Goal: Information Seeking & Learning: Compare options

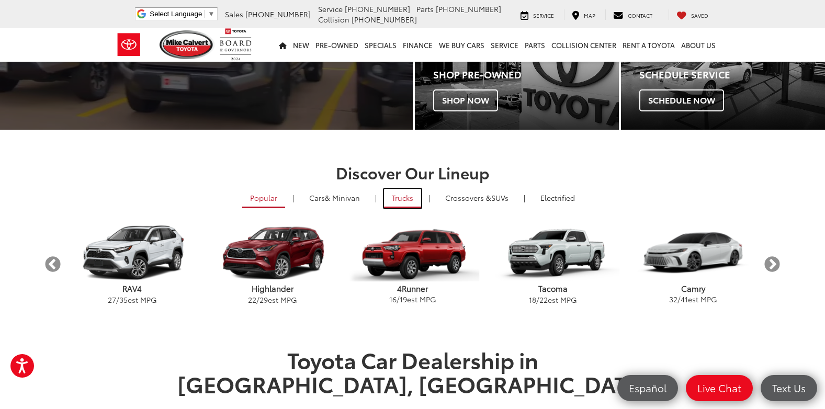
click at [403, 201] on link "Trucks" at bounding box center [402, 198] width 37 height 19
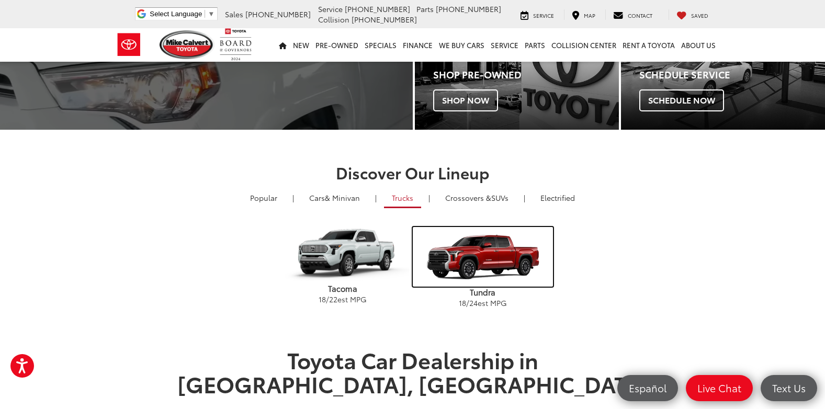
click at [484, 255] on img "carousel" at bounding box center [483, 257] width 140 height 60
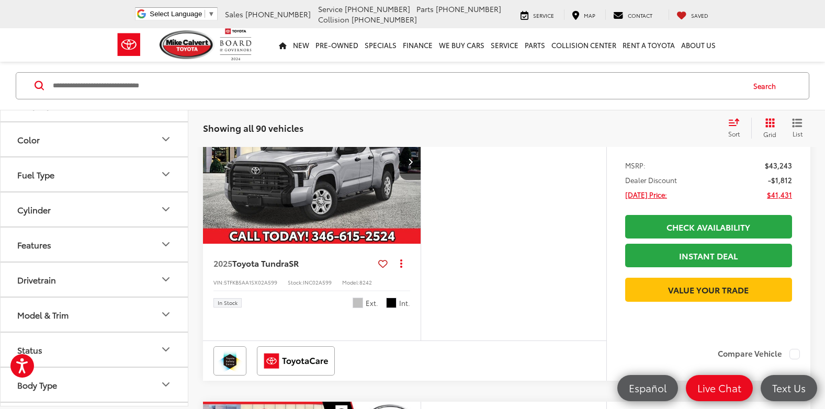
scroll to position [300, 0]
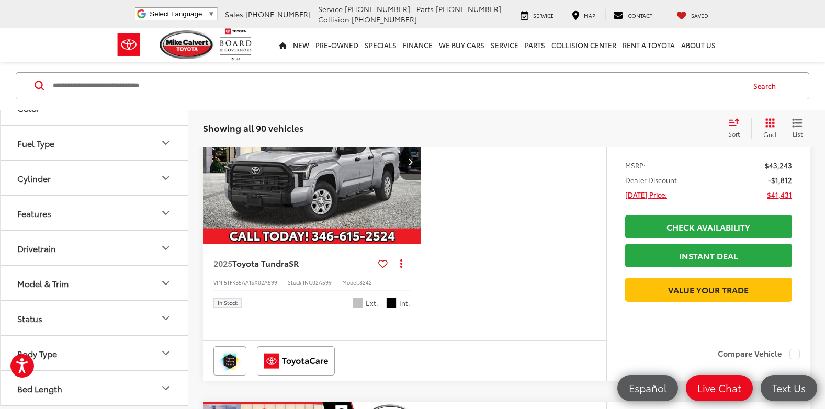
click at [135, 294] on button "Model & Trim" at bounding box center [95, 283] width 188 height 34
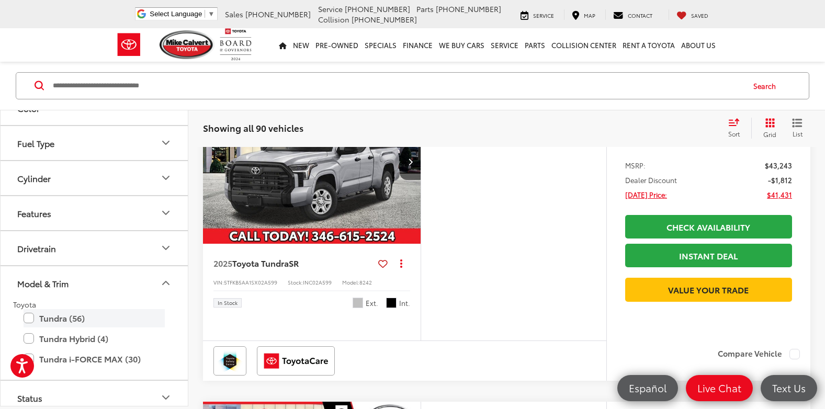
click at [27, 316] on label "Tundra (56)" at bounding box center [94, 318] width 141 height 18
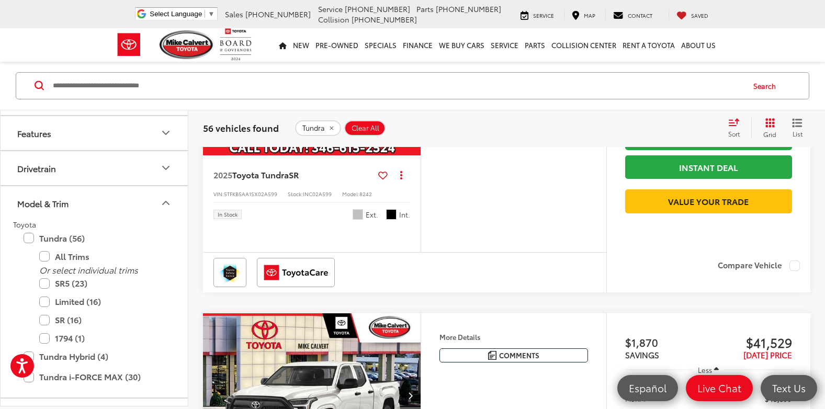
scroll to position [405, 0]
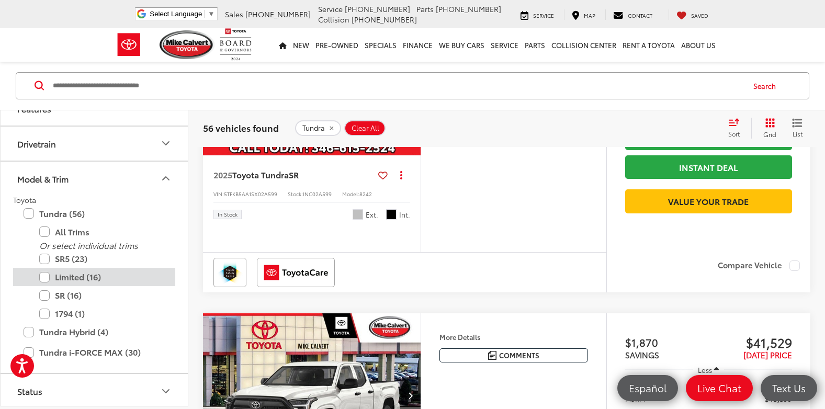
click at [45, 277] on label "Limited (16)" at bounding box center [101, 277] width 125 height 18
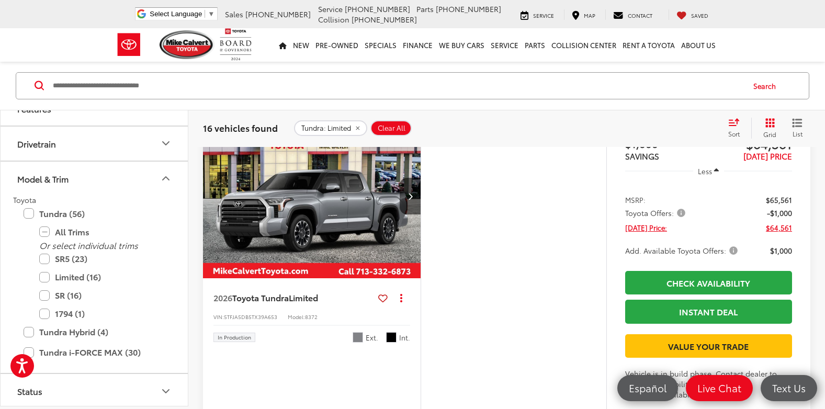
scroll to position [3487, 0]
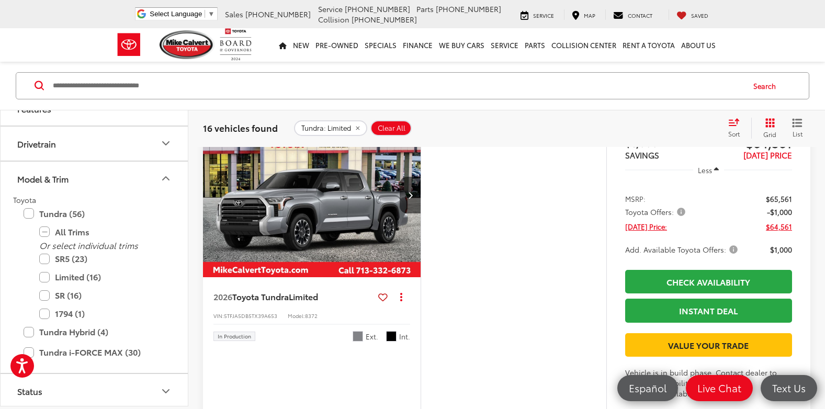
click at [364, 207] on img "2026 Toyota Tundra Limited 0" at bounding box center [311, 195] width 219 height 164
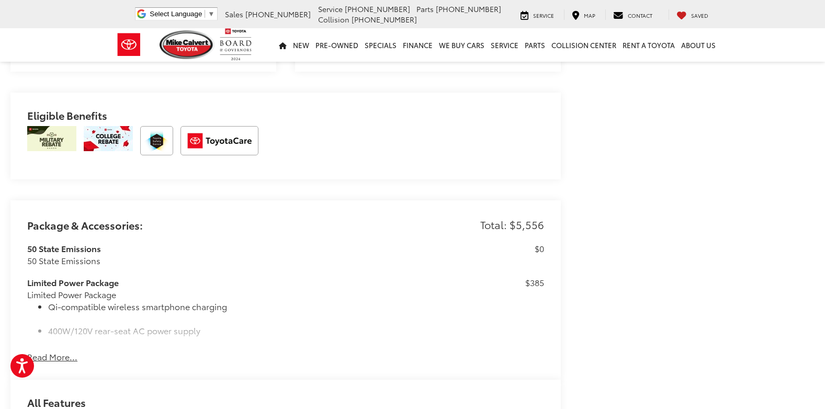
scroll to position [680, 0]
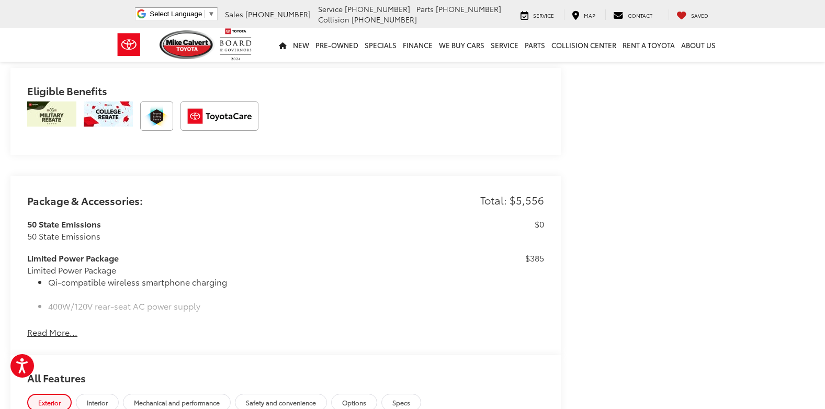
click at [46, 336] on button "Read More..." at bounding box center [52, 332] width 50 height 12
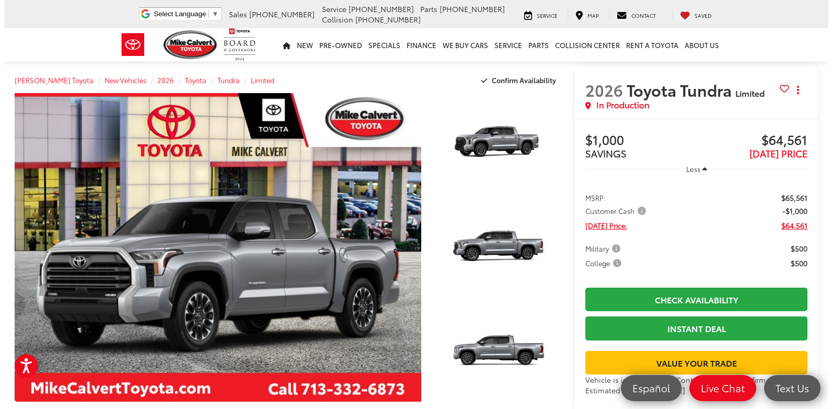
scroll to position [0, 0]
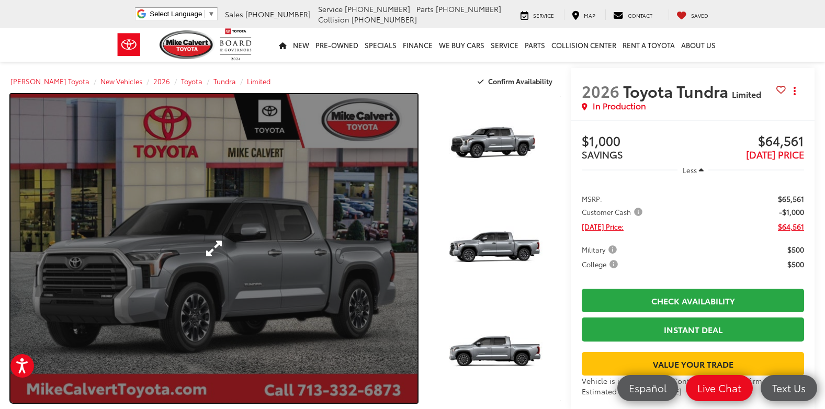
click at [223, 250] on link "Expand Photo 0" at bounding box center [213, 248] width 407 height 308
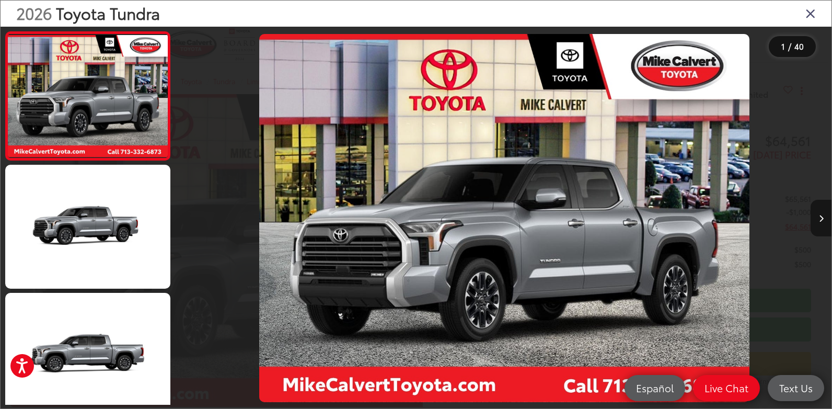
click at [823, 225] on button "Next image" at bounding box center [821, 218] width 21 height 37
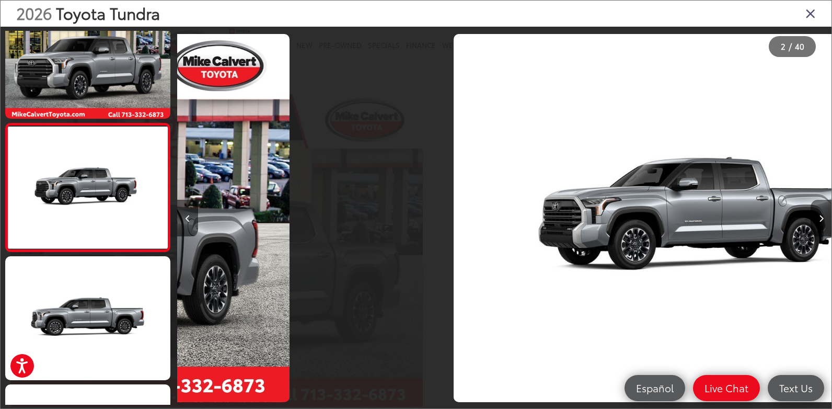
scroll to position [0, 655]
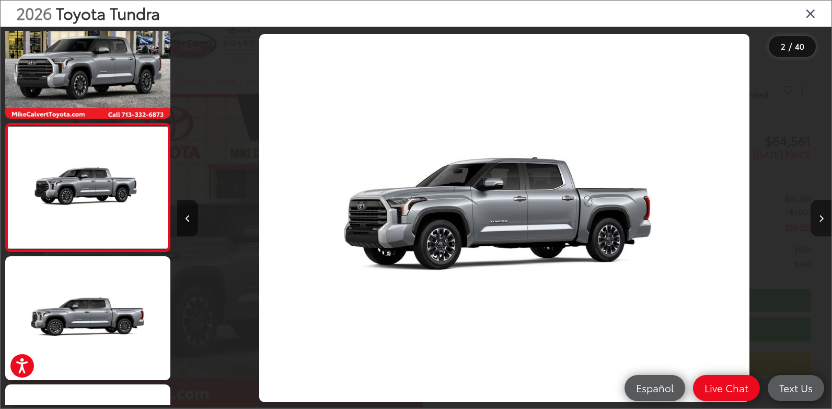
click at [821, 221] on icon "Next image" at bounding box center [821, 218] width 5 height 7
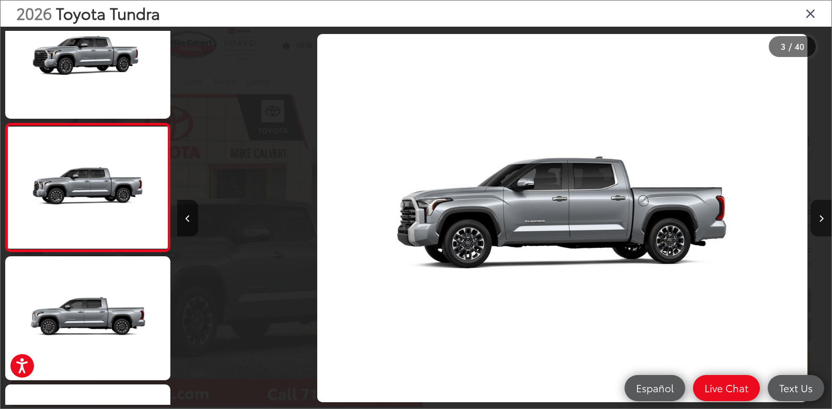
scroll to position [0, 1309]
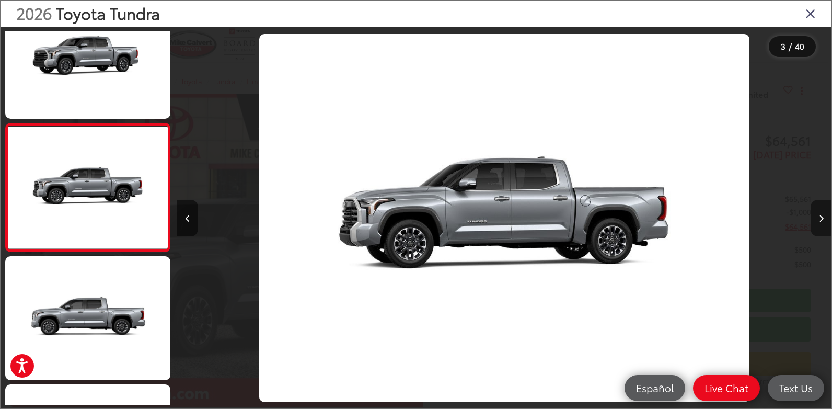
click at [818, 220] on button "Next image" at bounding box center [821, 218] width 21 height 37
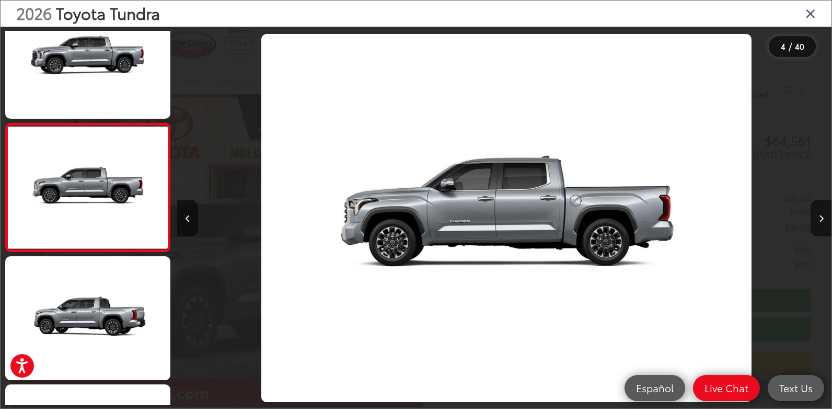
scroll to position [0, 1964]
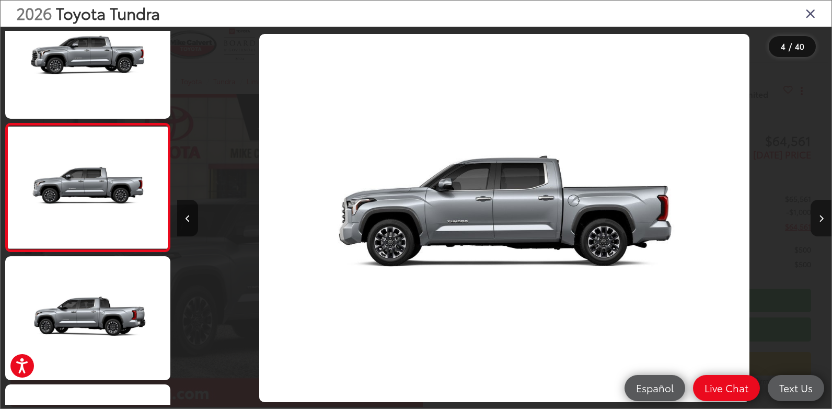
click at [820, 219] on icon "Next image" at bounding box center [821, 218] width 5 height 7
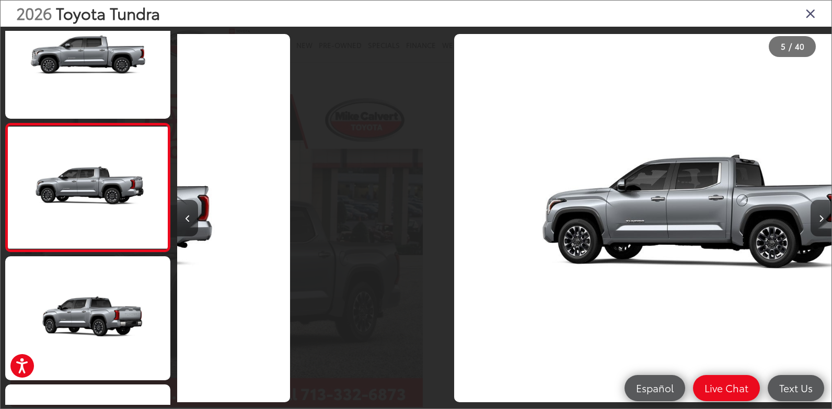
scroll to position [0, 2618]
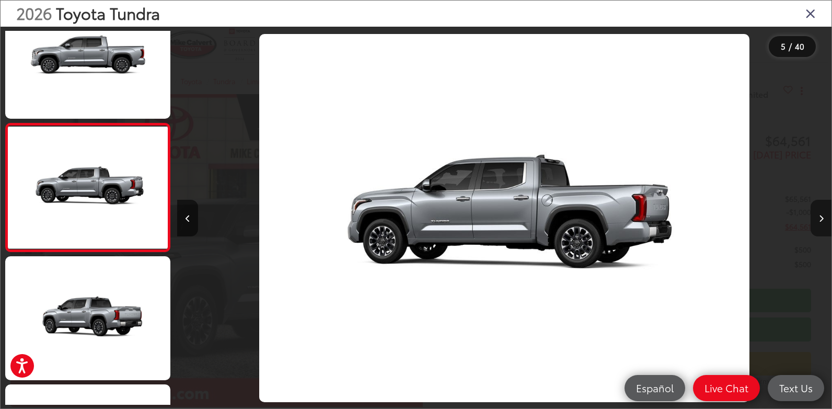
click at [820, 218] on icon "Next image" at bounding box center [821, 218] width 5 height 7
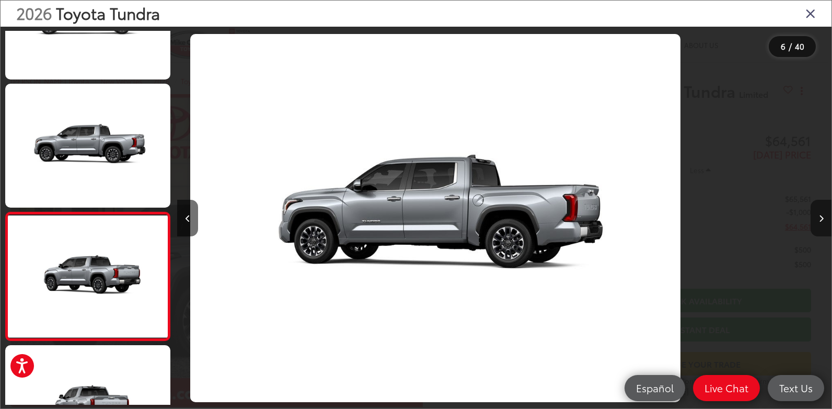
scroll to position [0, 0]
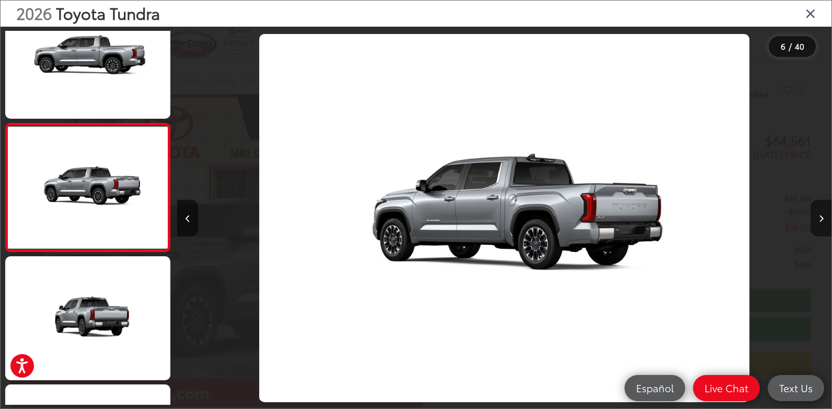
click at [820, 218] on icon "Next image" at bounding box center [821, 218] width 5 height 7
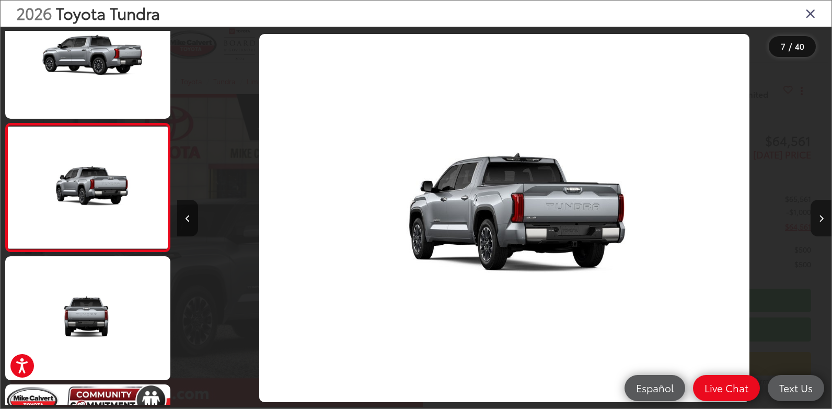
click at [824, 216] on button "Next image" at bounding box center [821, 218] width 21 height 37
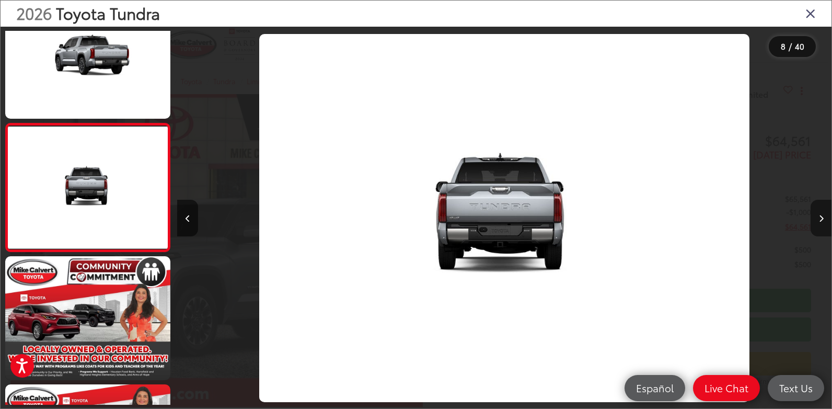
click at [821, 220] on icon "Next image" at bounding box center [821, 218] width 5 height 7
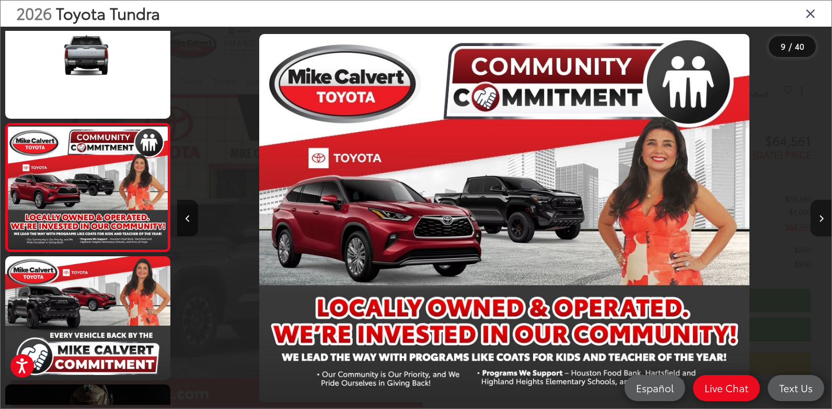
click at [821, 220] on icon "Next image" at bounding box center [821, 218] width 5 height 7
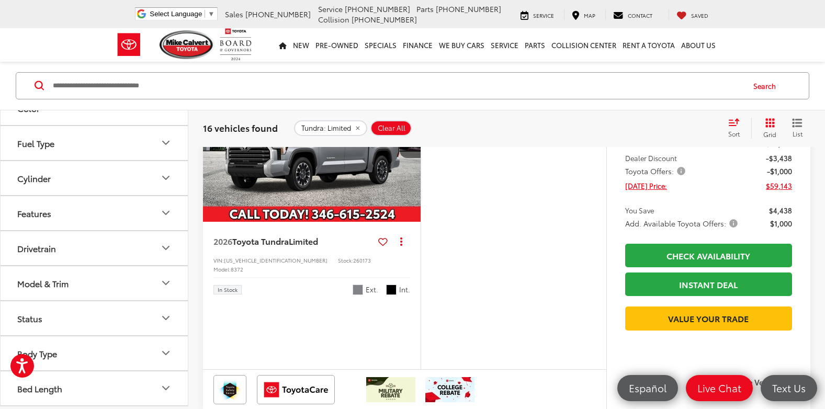
scroll to position [245, 0]
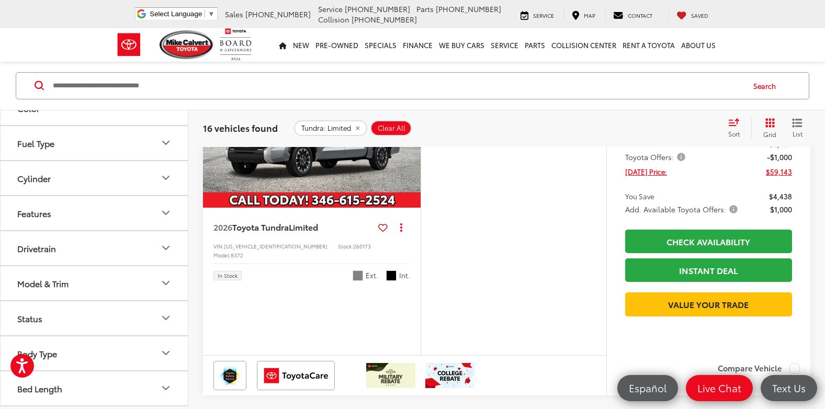
click at [69, 284] on button "Model & Trim" at bounding box center [95, 283] width 188 height 34
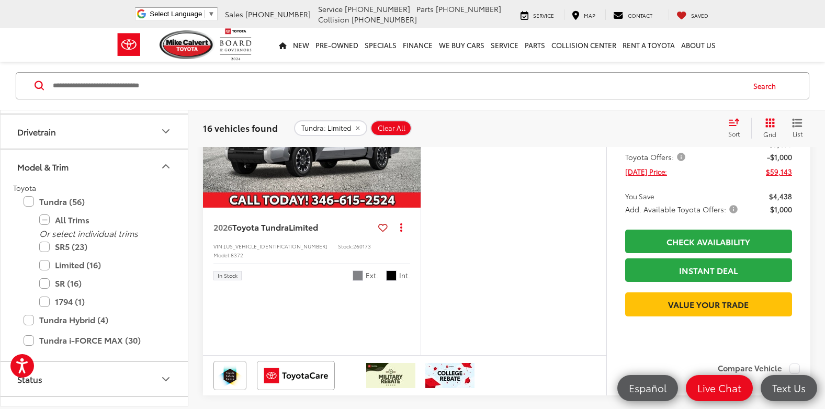
scroll to position [457, 0]
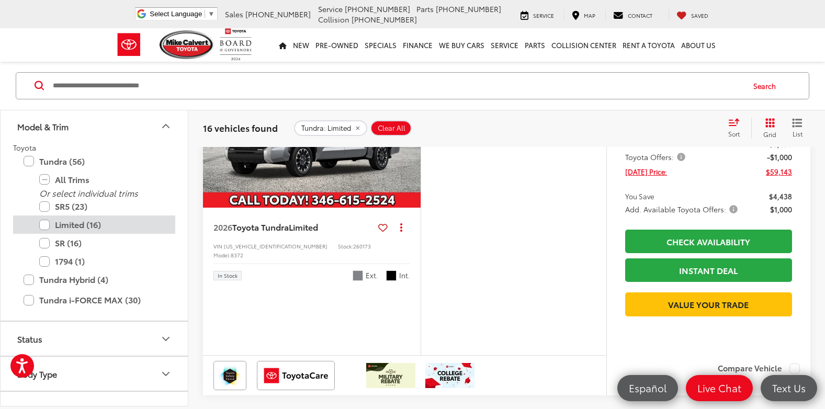
click at [45, 223] on label "Limited (16)" at bounding box center [101, 225] width 125 height 18
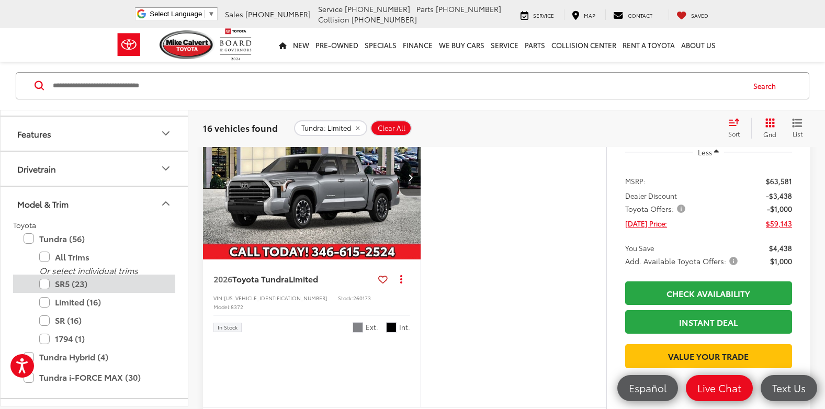
scroll to position [141, 0]
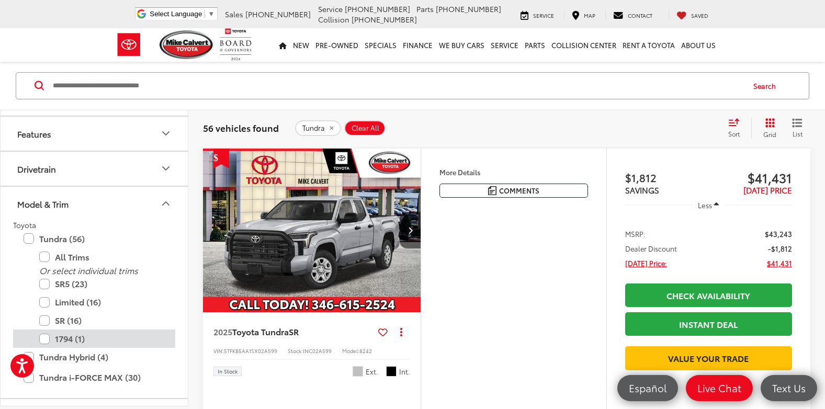
click at [45, 339] on label "1794 (1)" at bounding box center [101, 339] width 125 height 18
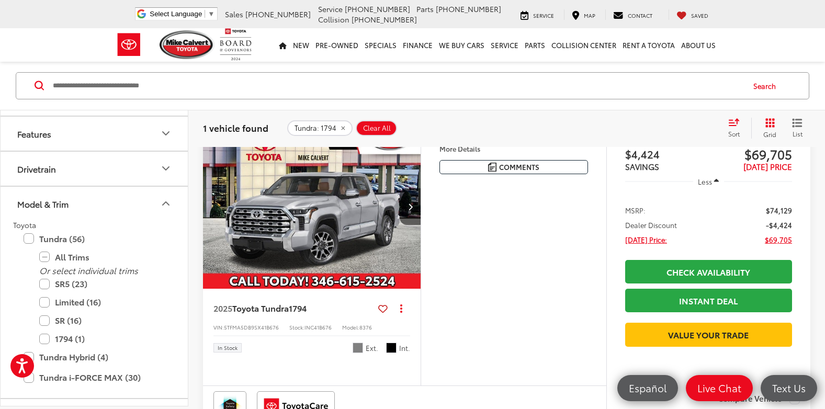
scroll to position [141, 0]
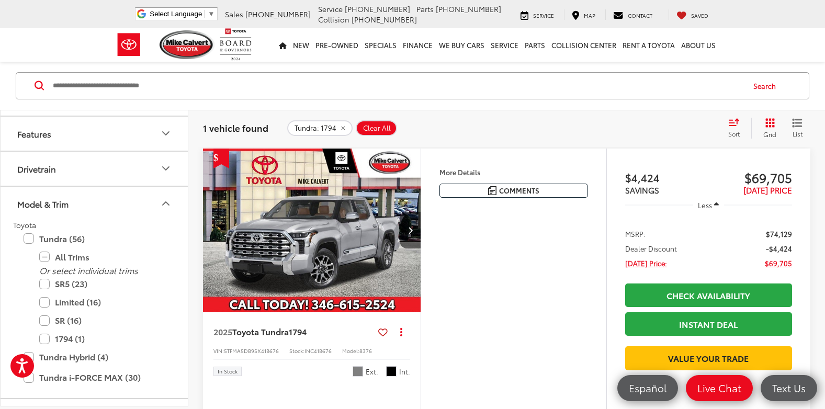
click at [312, 256] on img "2025 Toyota Tundra 1794 0" at bounding box center [311, 230] width 219 height 164
